Goal: Navigation & Orientation: Find specific page/section

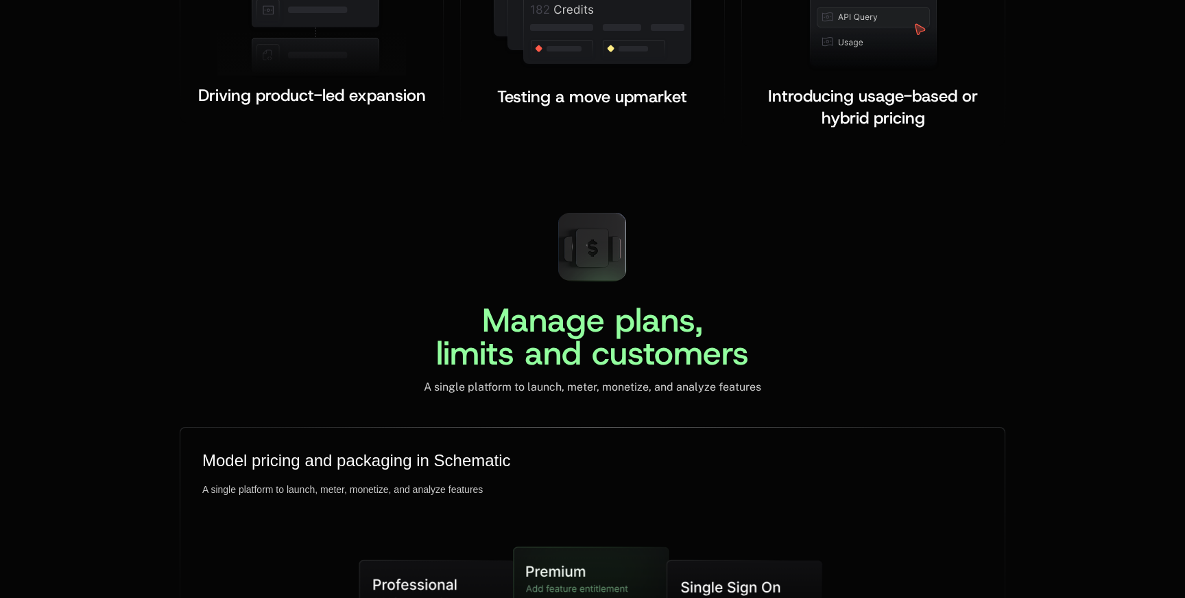
scroll to position [3054, 0]
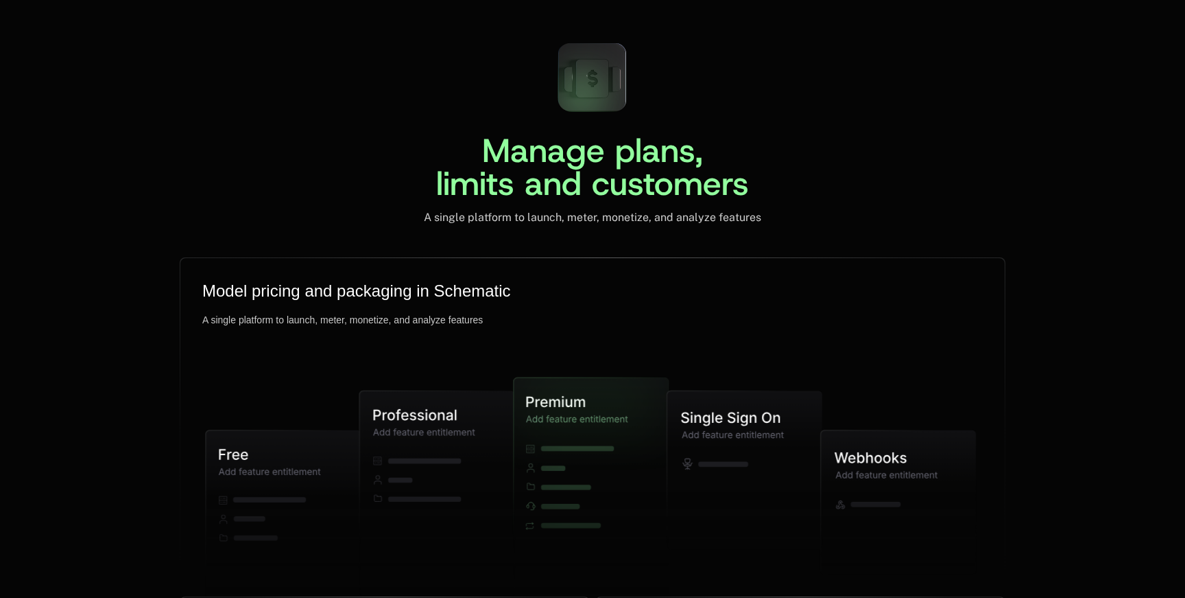
scroll to position [3240, 0]
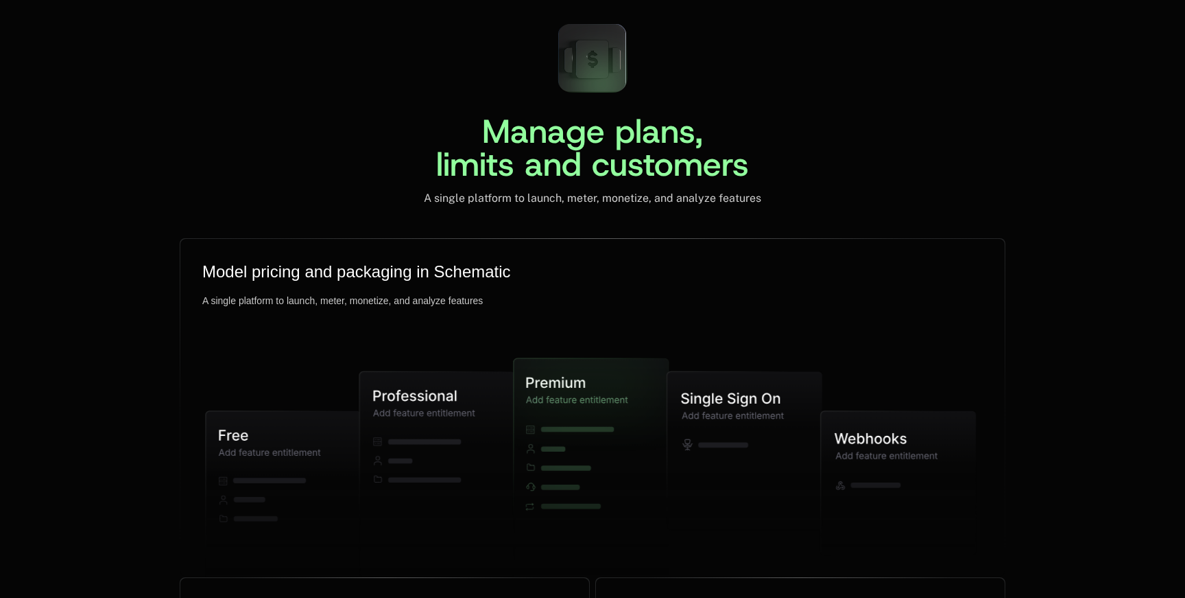
click at [574, 141] on span "Manage plans, limits and customers" at bounding box center [592, 147] width 313 height 77
drag, startPoint x: 488, startPoint y: 134, endPoint x: 607, endPoint y: 135, distance: 118.7
click at [607, 135] on span "Manage plans, limits and customers" at bounding box center [592, 147] width 313 height 77
copy span "Manage"
click at [589, 134] on span "Manage plans, limits and customers" at bounding box center [592, 147] width 313 height 77
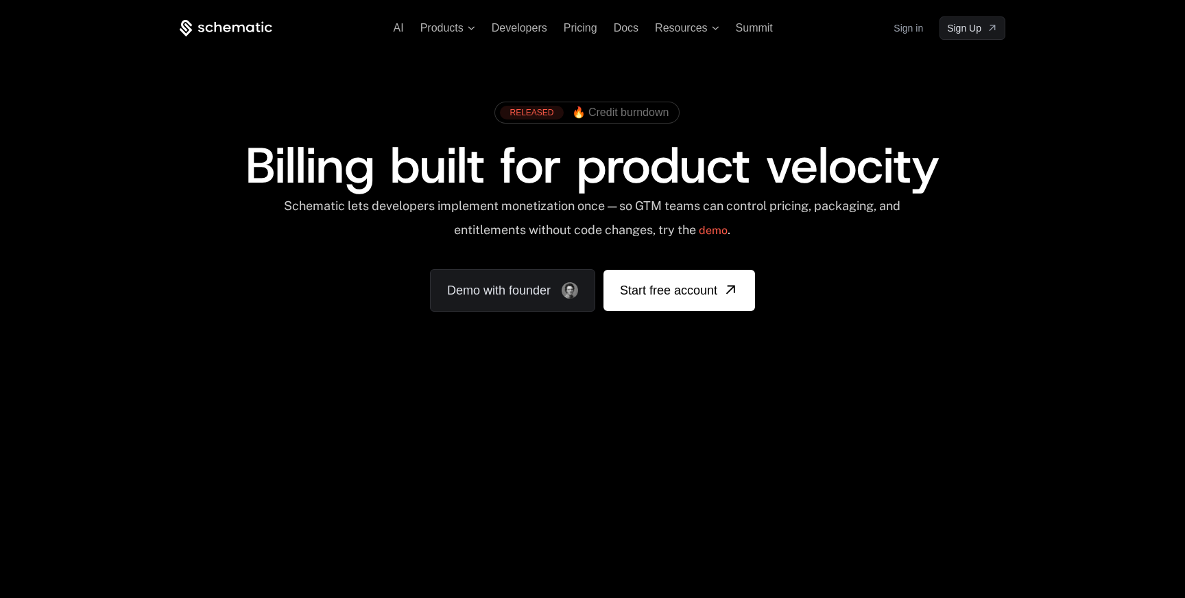
scroll to position [15, 0]
